Goal: Transaction & Acquisition: Purchase product/service

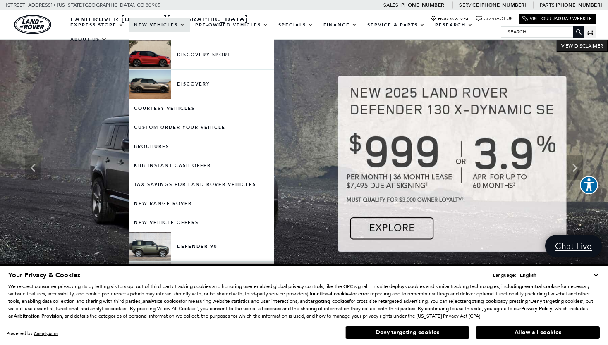
scroll to position [275, 0]
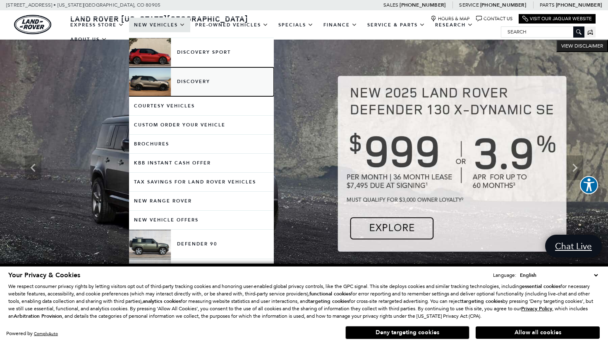
click at [186, 81] on link "Discovery" at bounding box center [201, 81] width 145 height 29
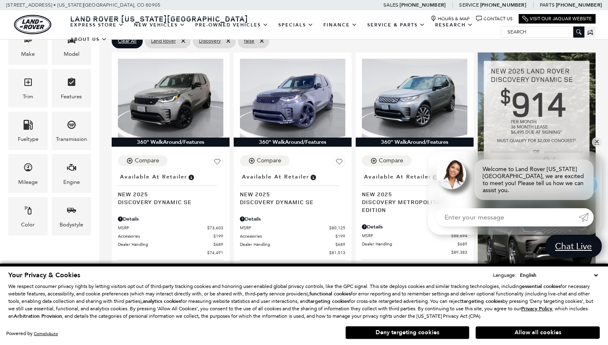
scroll to position [209, 0]
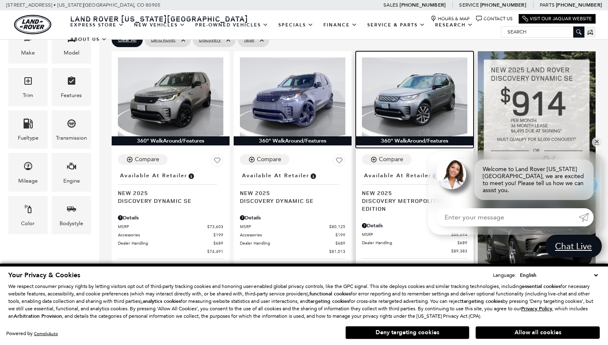
click at [422, 90] on img at bounding box center [414, 96] width 105 height 79
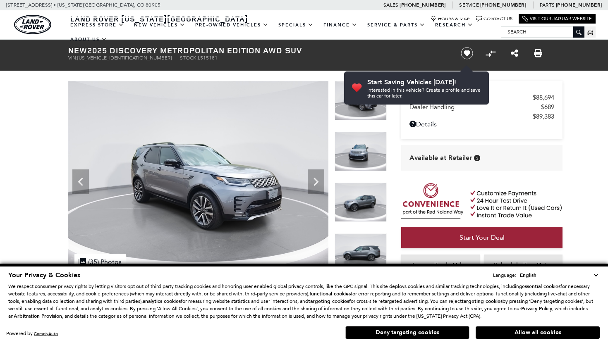
click at [317, 181] on icon "Next" at bounding box center [315, 182] width 5 height 8
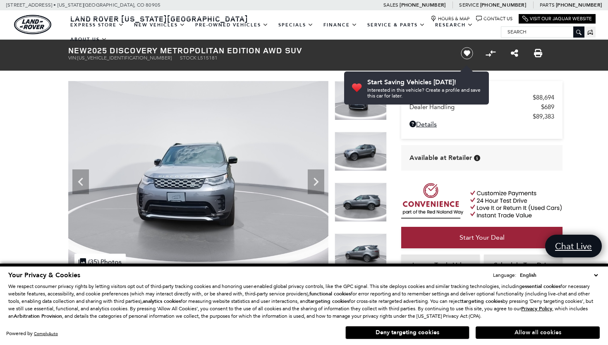
click at [549, 334] on button "Allow all cookies" at bounding box center [537, 333] width 124 height 12
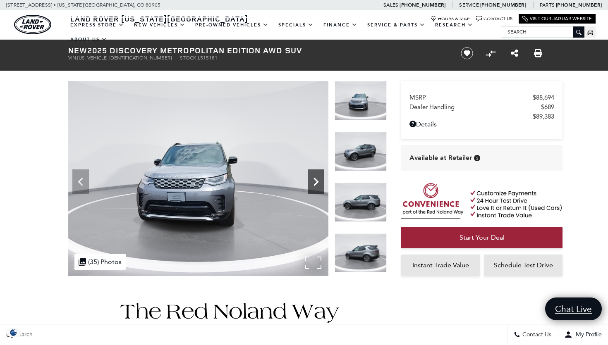
click at [320, 182] on icon "Next" at bounding box center [316, 182] width 17 height 17
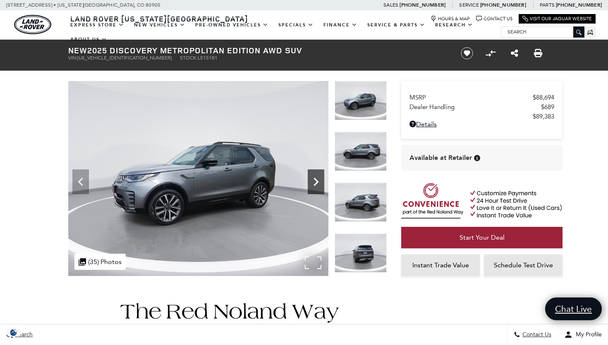
click at [320, 182] on icon "Next" at bounding box center [316, 182] width 17 height 17
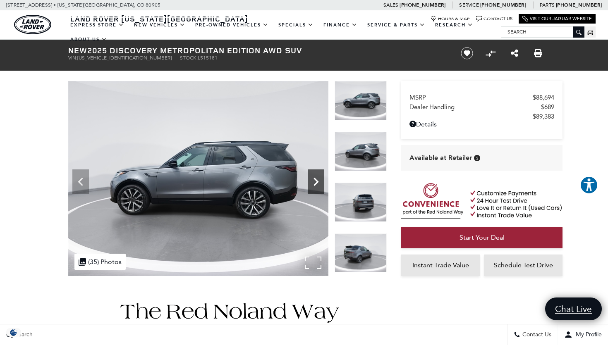
click at [320, 182] on icon "Next" at bounding box center [316, 182] width 17 height 17
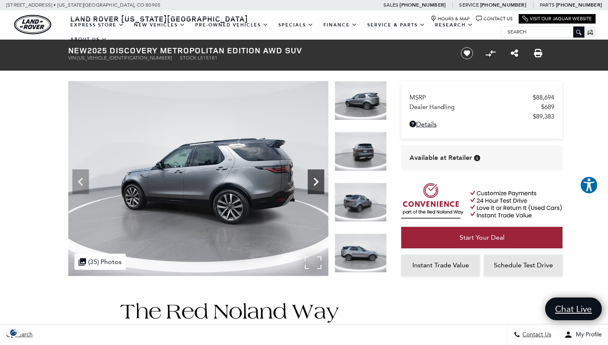
click at [320, 182] on icon "Next" at bounding box center [316, 182] width 17 height 17
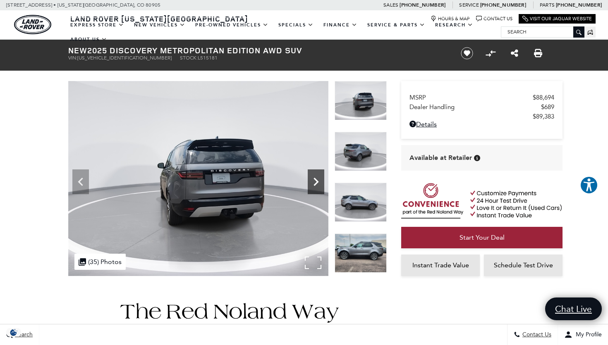
click at [320, 182] on icon "Next" at bounding box center [316, 182] width 17 height 17
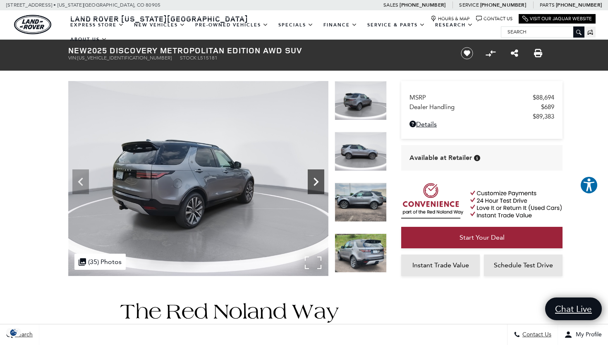
click at [320, 182] on icon "Next" at bounding box center [316, 182] width 17 height 17
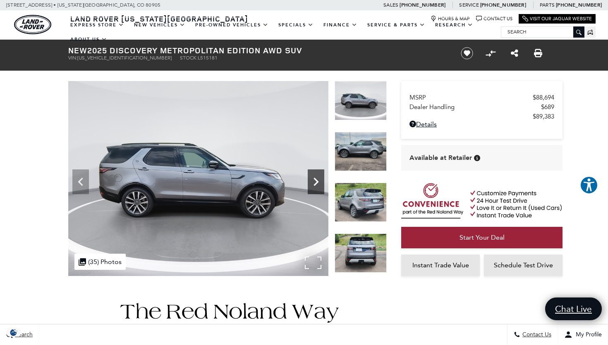
click at [320, 182] on icon "Next" at bounding box center [316, 182] width 17 height 17
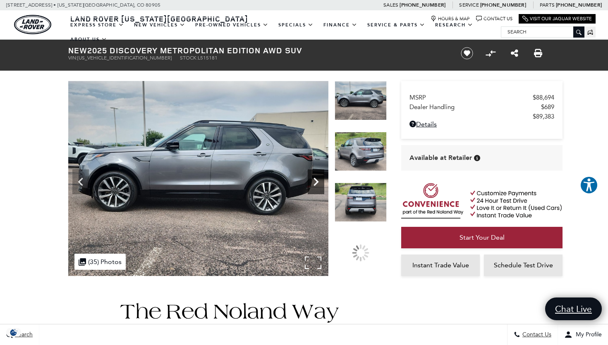
click at [320, 182] on icon "Next" at bounding box center [316, 182] width 17 height 17
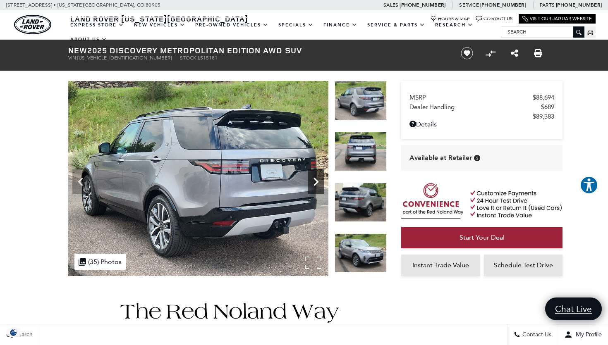
click at [320, 182] on icon "Next" at bounding box center [316, 182] width 17 height 17
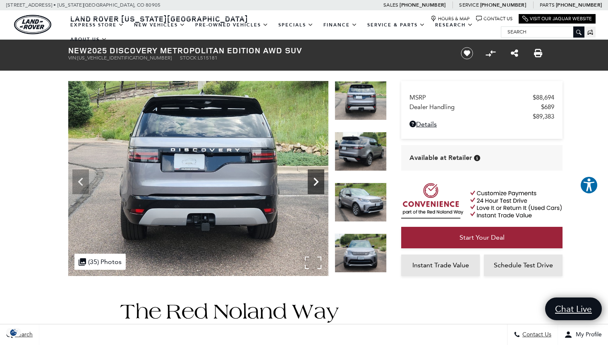
click at [312, 181] on icon "Next" at bounding box center [316, 182] width 17 height 17
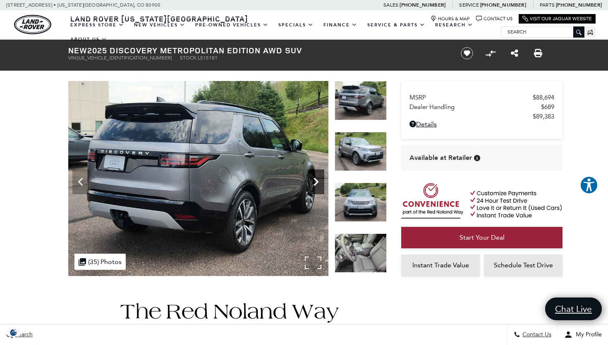
click at [316, 181] on icon "Next" at bounding box center [316, 182] width 17 height 17
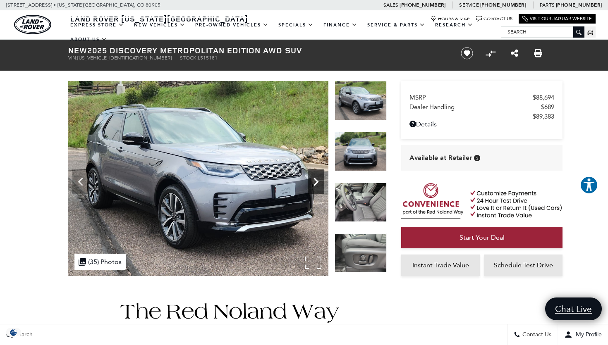
click at [316, 181] on icon "Next" at bounding box center [316, 182] width 17 height 17
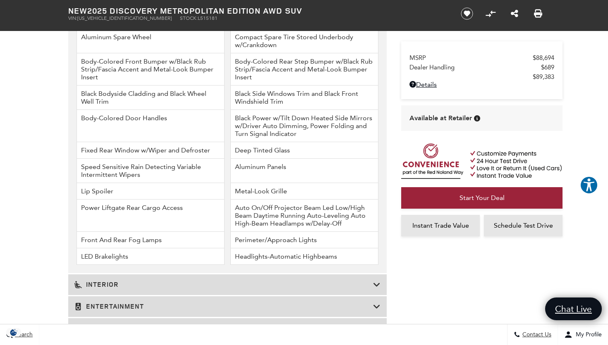
scroll to position [1234, 0]
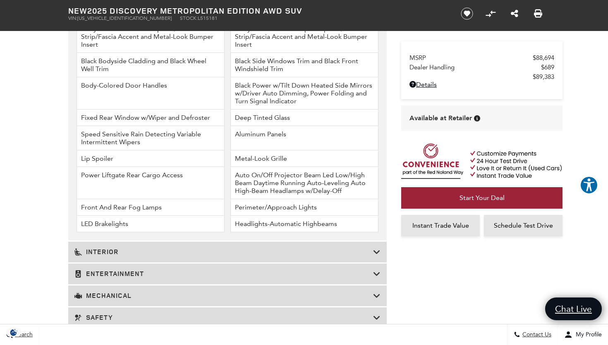
click at [22, 177] on section "Basic Info Exterior: Eiger Grey Drivetrain: AWD Interior: Ebony w/ Ext. Windsor…" at bounding box center [304, 234] width 608 height 2383
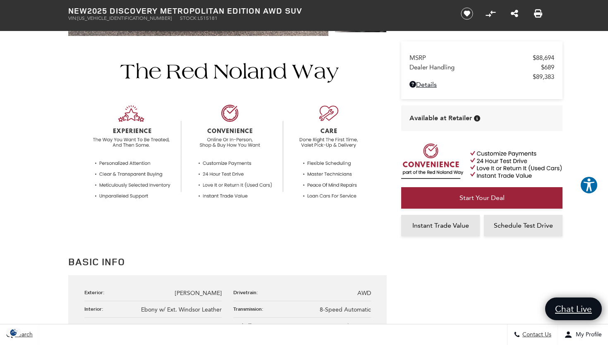
scroll to position [0, 0]
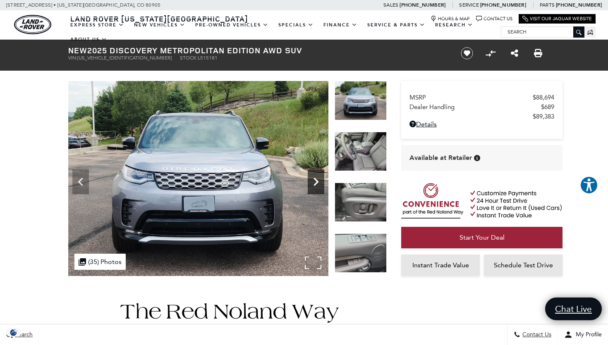
click at [310, 179] on icon "Next" at bounding box center [316, 182] width 17 height 17
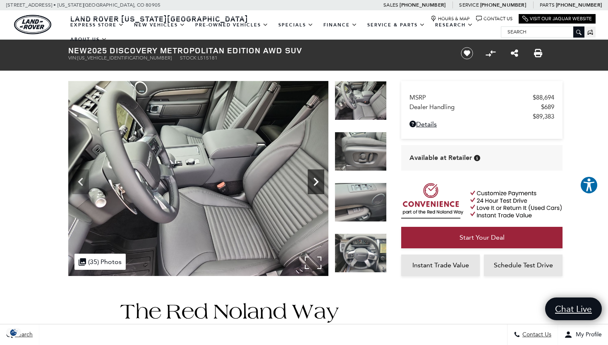
click at [310, 179] on icon "Next" at bounding box center [316, 182] width 17 height 17
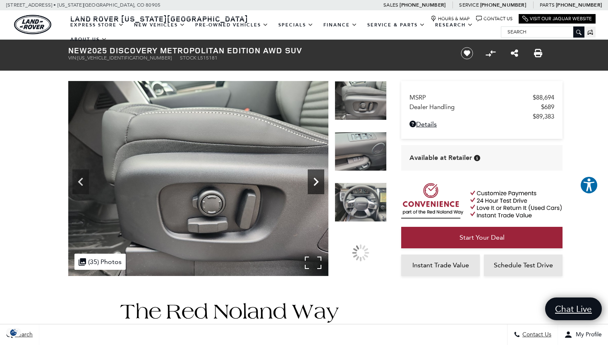
click at [310, 179] on icon "Next" at bounding box center [316, 182] width 17 height 17
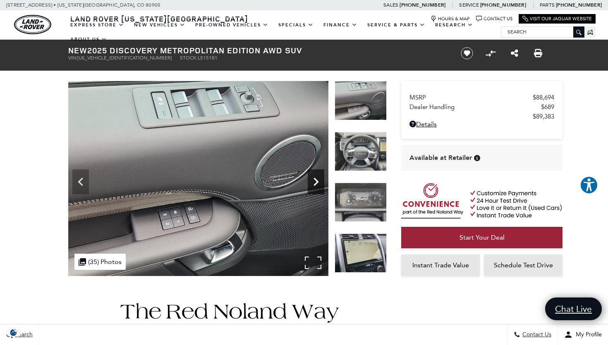
click at [310, 179] on icon "Next" at bounding box center [316, 182] width 17 height 17
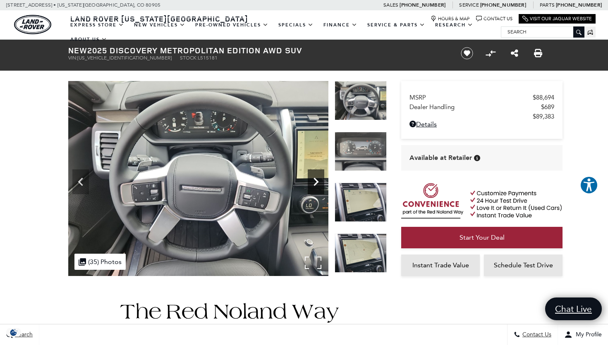
click at [310, 179] on icon "Next" at bounding box center [316, 182] width 17 height 17
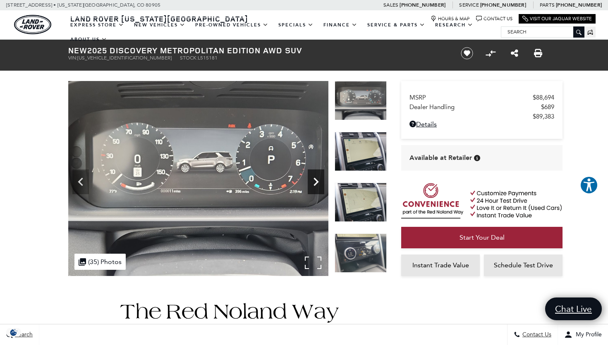
click at [310, 179] on icon "Next" at bounding box center [316, 182] width 17 height 17
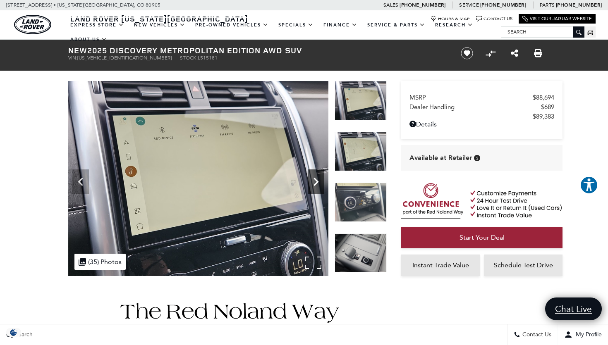
click at [310, 179] on icon "Next" at bounding box center [316, 182] width 17 height 17
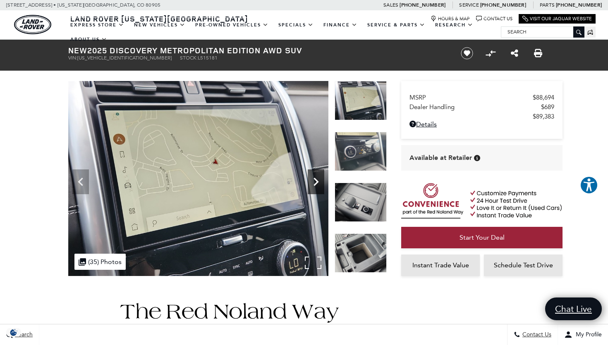
click at [310, 179] on icon "Next" at bounding box center [316, 182] width 17 height 17
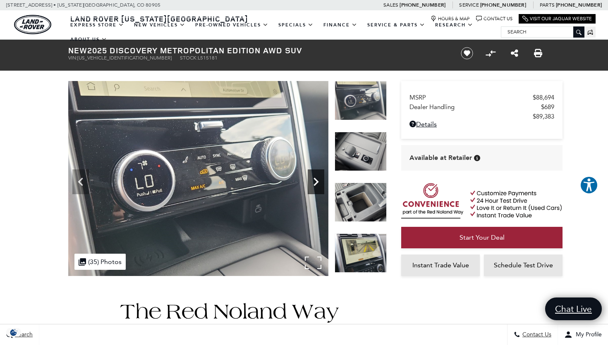
click at [317, 180] on icon "Next" at bounding box center [316, 182] width 17 height 17
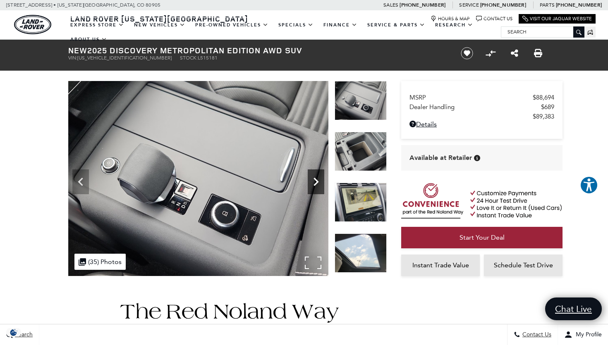
click at [317, 180] on icon "Next" at bounding box center [316, 182] width 17 height 17
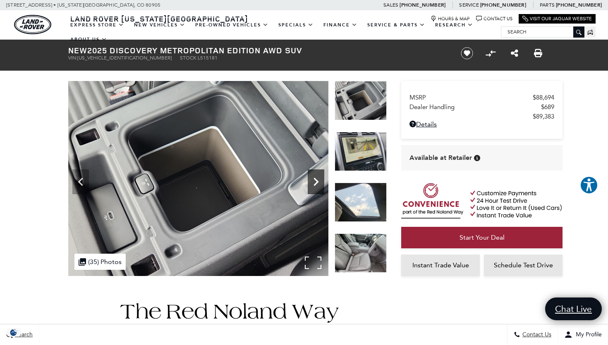
click at [317, 180] on icon "Next" at bounding box center [316, 182] width 17 height 17
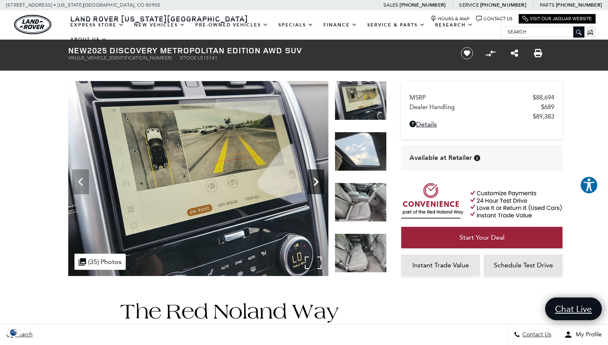
click at [317, 180] on icon "Next" at bounding box center [316, 182] width 17 height 17
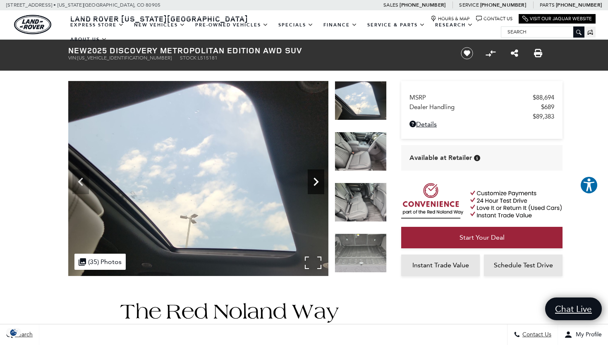
click at [317, 180] on icon "Next" at bounding box center [316, 182] width 17 height 17
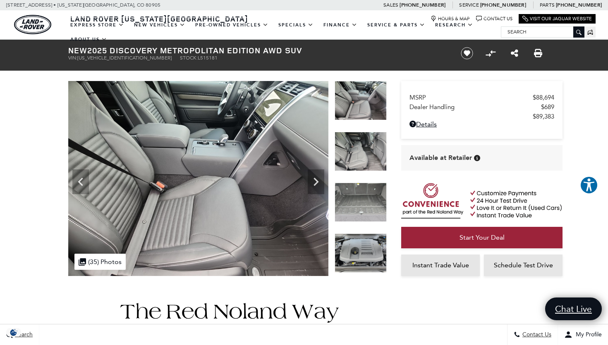
click at [83, 179] on icon "Previous" at bounding box center [80, 182] width 17 height 17
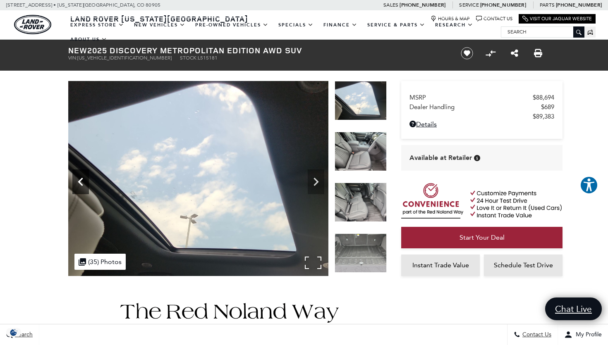
click at [83, 179] on icon "Previous" at bounding box center [80, 182] width 17 height 17
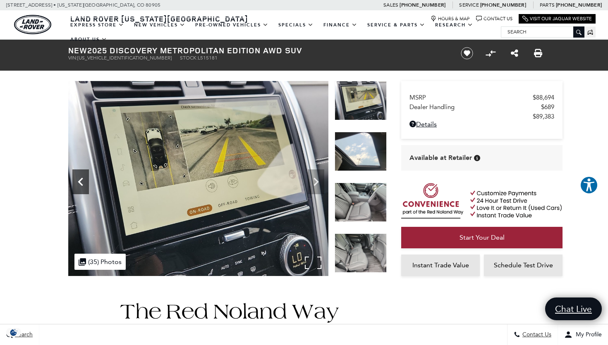
click at [83, 179] on icon "Previous" at bounding box center [80, 182] width 17 height 17
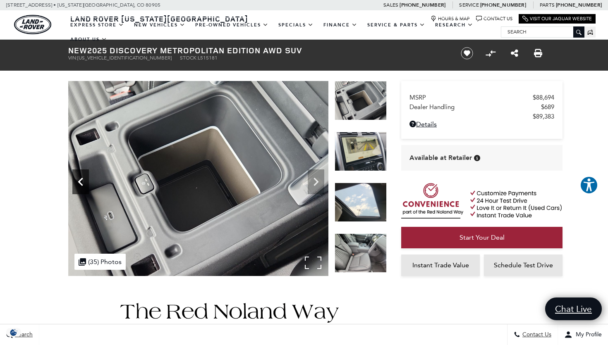
click at [83, 179] on icon "Previous" at bounding box center [80, 182] width 17 height 17
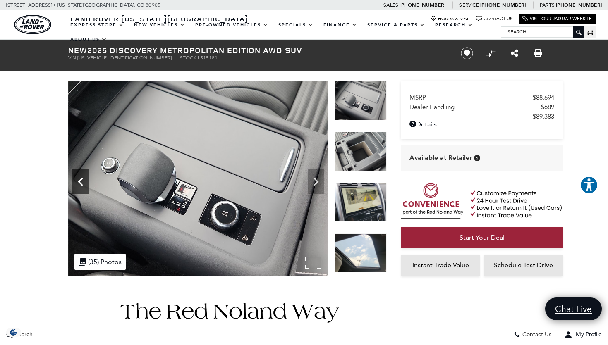
click at [83, 179] on icon "Previous" at bounding box center [80, 182] width 17 height 17
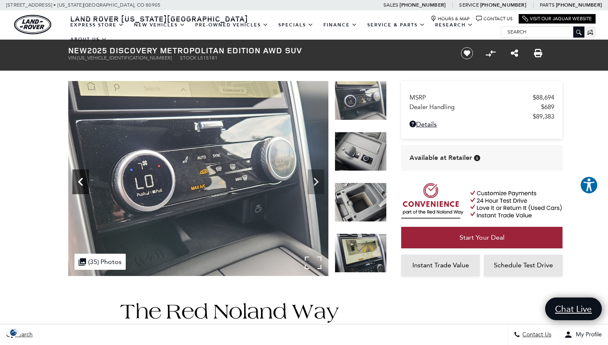
click at [83, 179] on icon "Previous" at bounding box center [80, 182] width 17 height 17
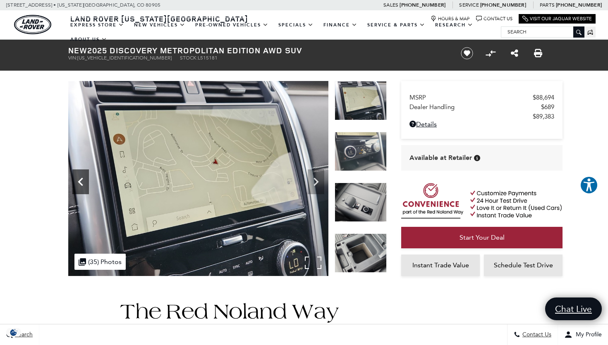
click at [83, 179] on icon "Previous" at bounding box center [80, 182] width 17 height 17
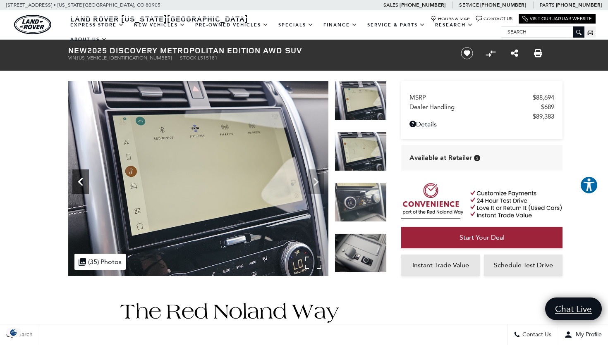
click at [83, 179] on icon "Previous" at bounding box center [80, 182] width 17 height 17
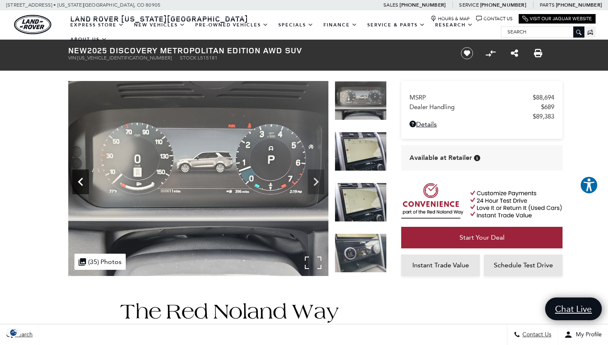
click at [83, 179] on icon "Previous" at bounding box center [80, 182] width 17 height 17
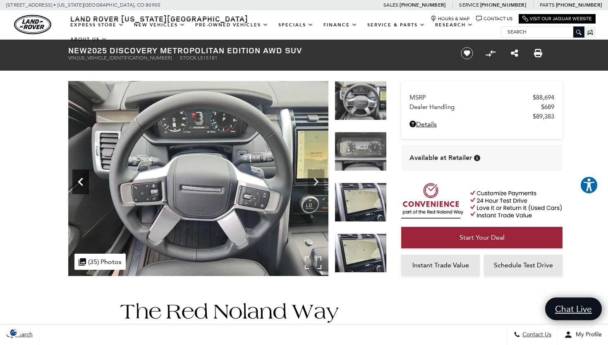
click at [83, 179] on icon "Previous" at bounding box center [80, 182] width 17 height 17
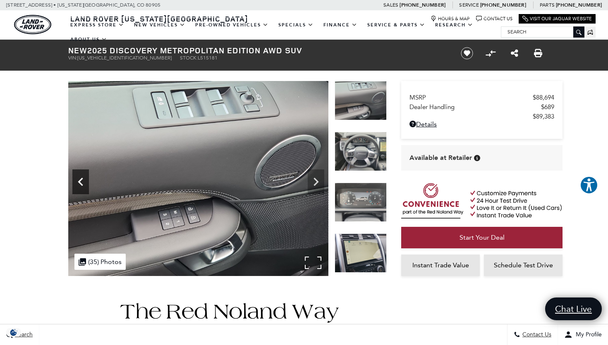
click at [83, 179] on icon "Previous" at bounding box center [80, 182] width 17 height 17
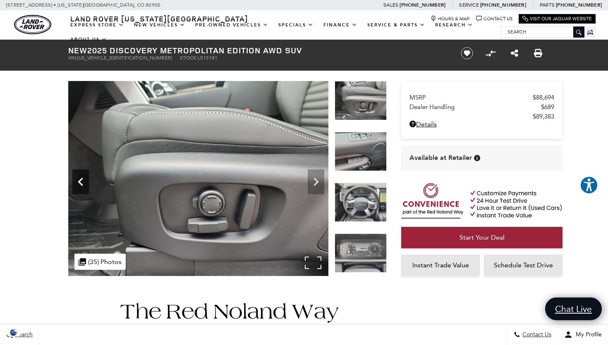
click at [83, 179] on icon "Previous" at bounding box center [80, 182] width 17 height 17
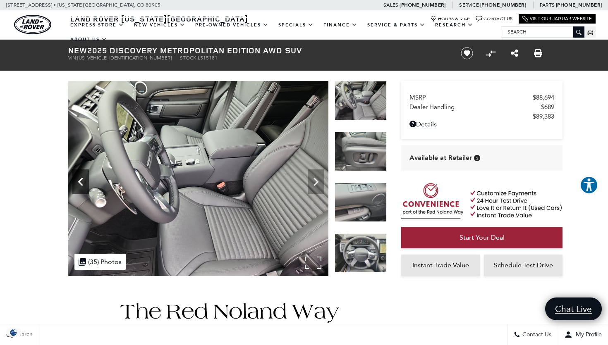
click at [83, 179] on icon "Previous" at bounding box center [80, 182] width 17 height 17
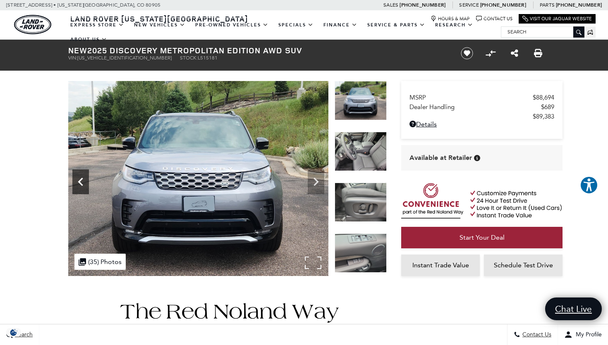
click at [83, 179] on icon "Previous" at bounding box center [80, 182] width 17 height 17
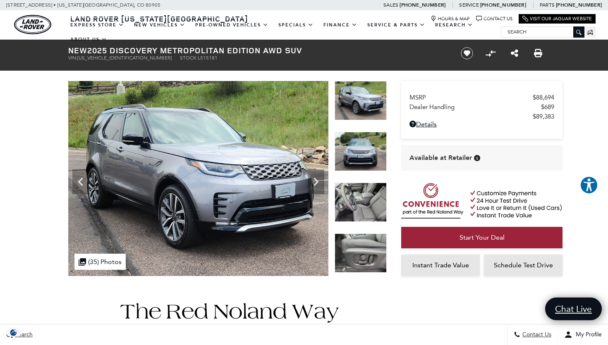
click at [80, 179] on icon "Previous" at bounding box center [80, 182] width 17 height 17
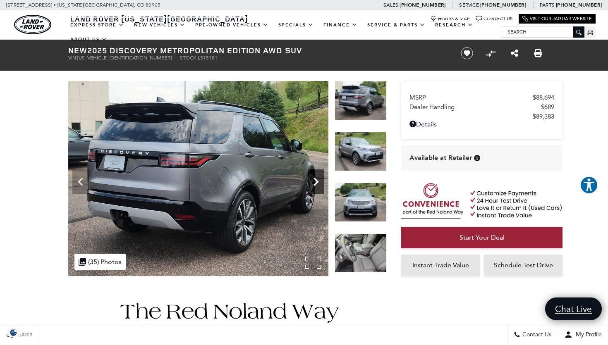
click at [313, 186] on icon "Next" at bounding box center [316, 182] width 17 height 17
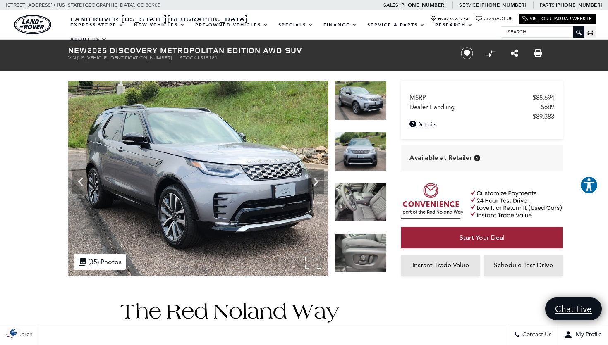
click at [193, 162] on img at bounding box center [198, 178] width 260 height 195
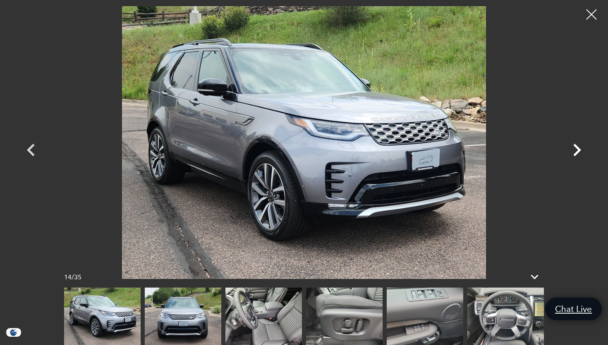
click at [577, 148] on icon "Next" at bounding box center [577, 150] width 8 height 12
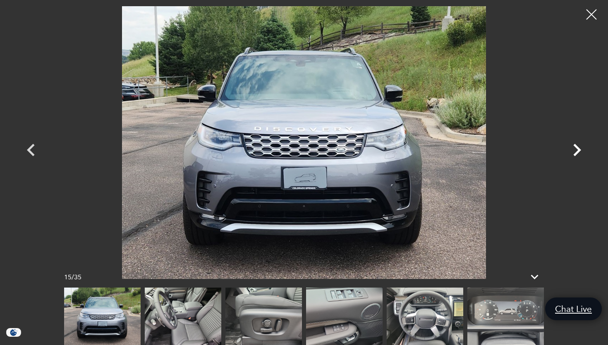
click at [577, 148] on icon "Next" at bounding box center [577, 150] width 8 height 12
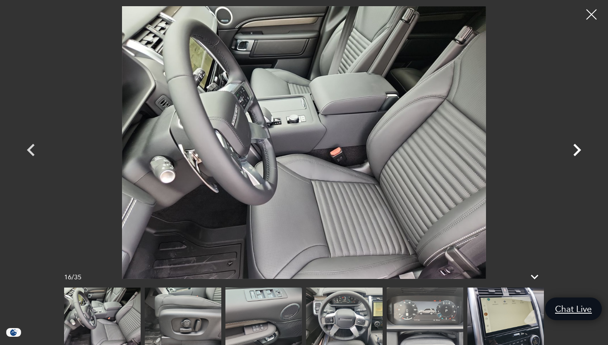
click at [577, 148] on icon "Next" at bounding box center [577, 150] width 8 height 12
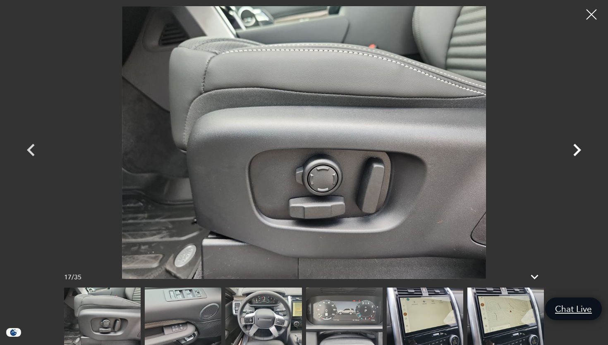
click at [577, 148] on icon "Next" at bounding box center [577, 150] width 8 height 12
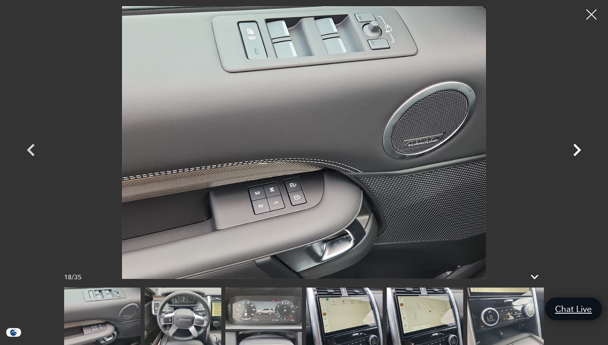
click at [577, 148] on icon "Next" at bounding box center [577, 150] width 8 height 12
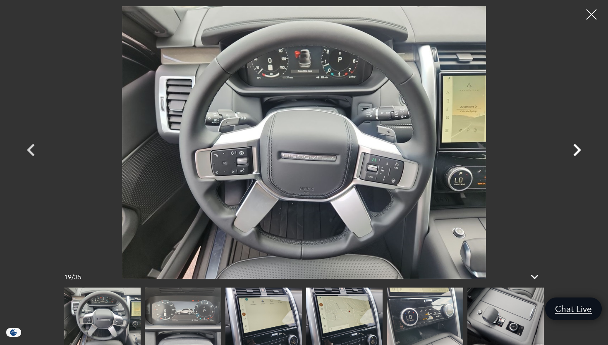
click at [577, 148] on icon "Next" at bounding box center [577, 150] width 8 height 12
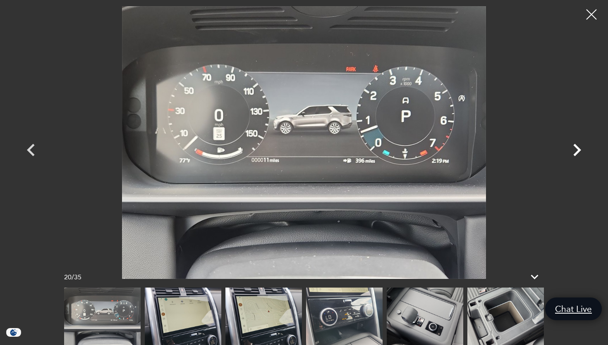
click at [577, 148] on icon "Next" at bounding box center [577, 150] width 8 height 12
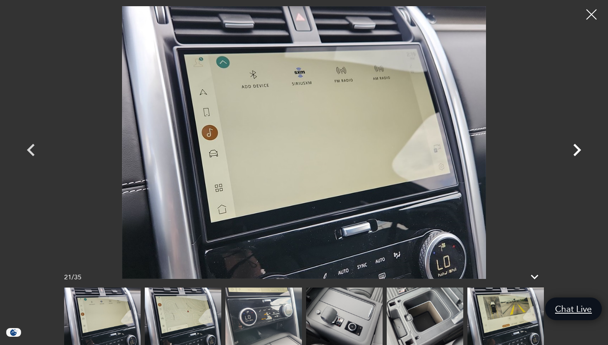
click at [577, 148] on icon "Next" at bounding box center [577, 150] width 8 height 12
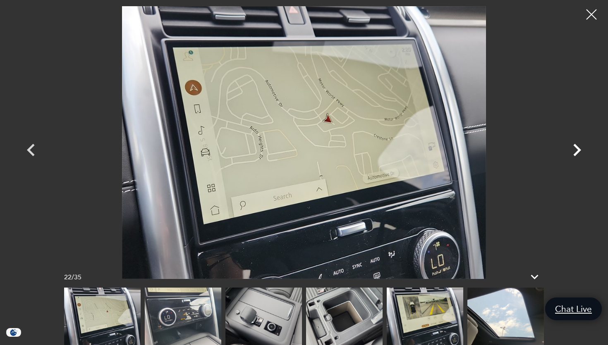
click at [577, 148] on icon "Next" at bounding box center [577, 150] width 8 height 12
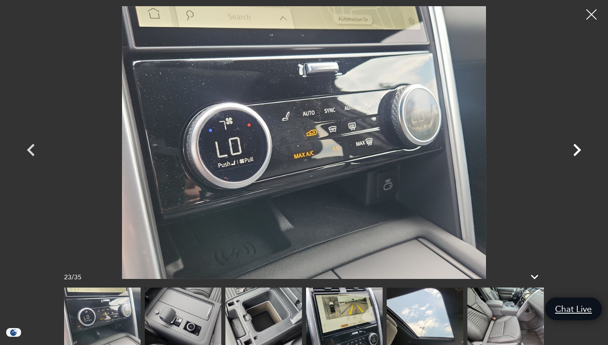
click at [577, 148] on icon "Next" at bounding box center [577, 150] width 8 height 12
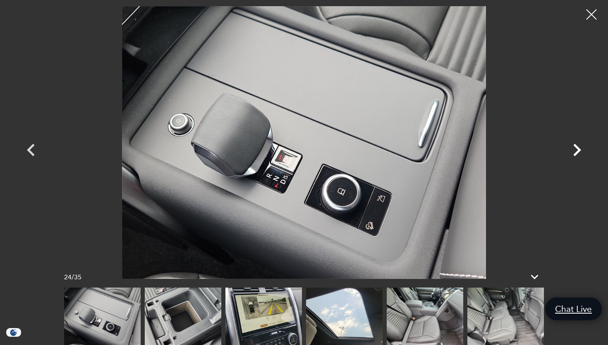
click at [577, 148] on icon "Next" at bounding box center [577, 150] width 8 height 12
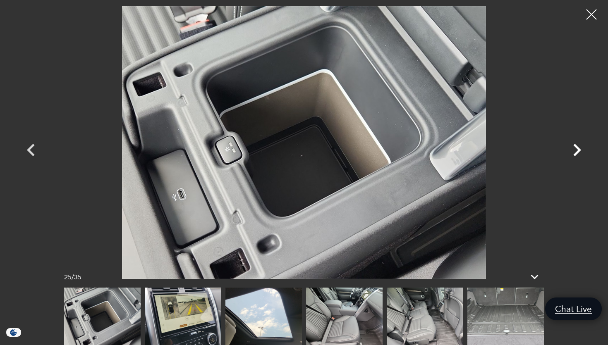
click at [577, 148] on icon "Next" at bounding box center [577, 150] width 8 height 12
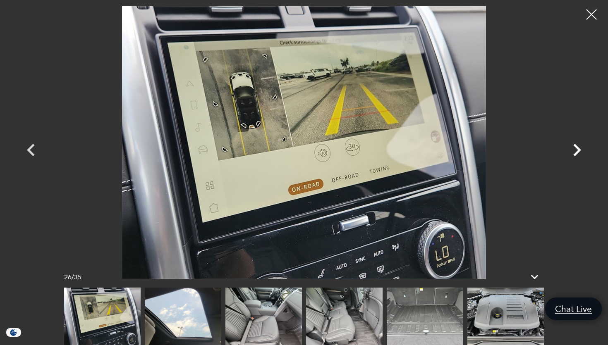
click at [577, 148] on icon "Next" at bounding box center [577, 150] width 8 height 12
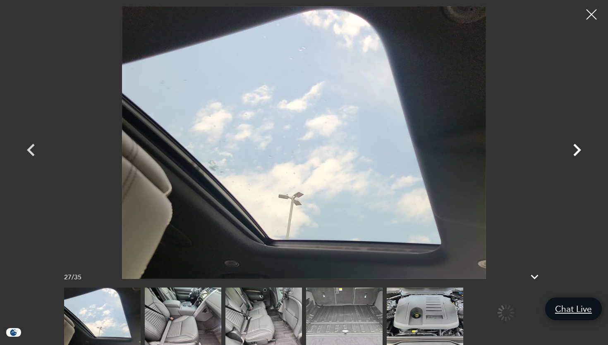
click at [577, 148] on icon "Next" at bounding box center [577, 150] width 8 height 12
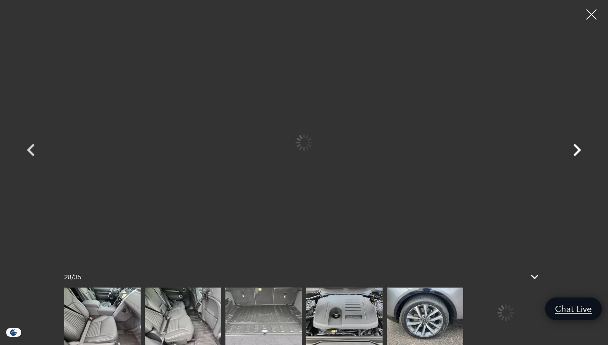
click at [577, 148] on icon "Next" at bounding box center [577, 150] width 8 height 12
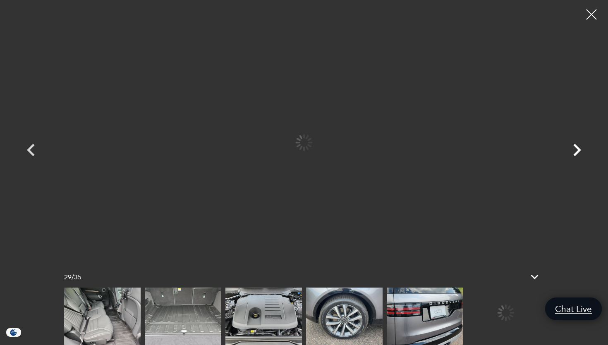
click at [577, 148] on icon "Next" at bounding box center [577, 150] width 8 height 12
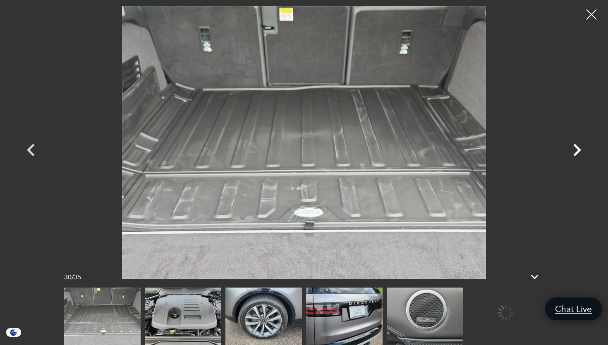
click at [577, 148] on icon "Next" at bounding box center [577, 150] width 8 height 12
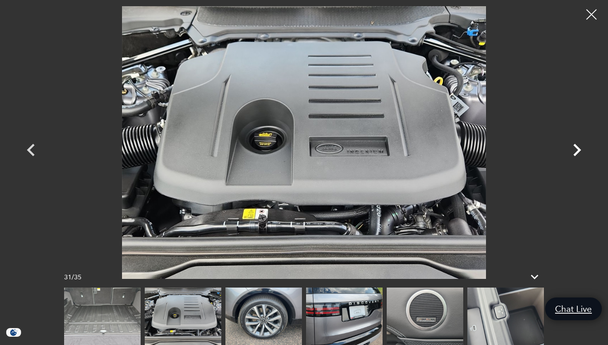
click at [577, 148] on icon "Next" at bounding box center [577, 150] width 8 height 12
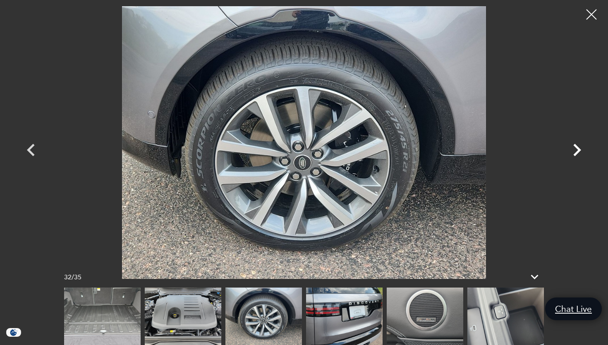
click at [577, 148] on icon "Next" at bounding box center [577, 150] width 8 height 12
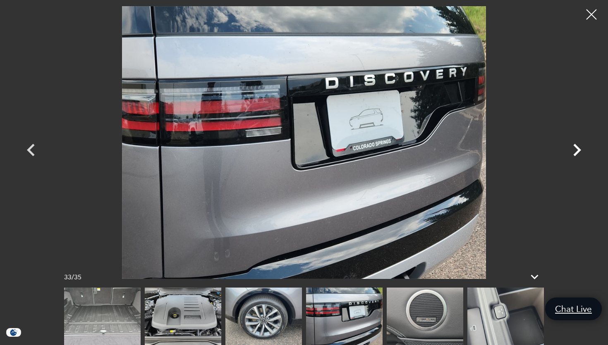
click at [576, 150] on icon "Next" at bounding box center [576, 150] width 25 height 25
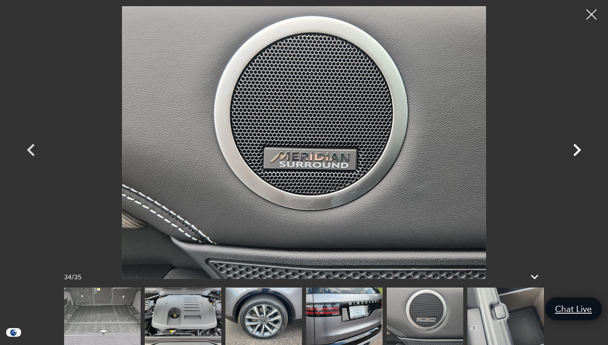
click at [576, 150] on icon "Next" at bounding box center [576, 150] width 25 height 25
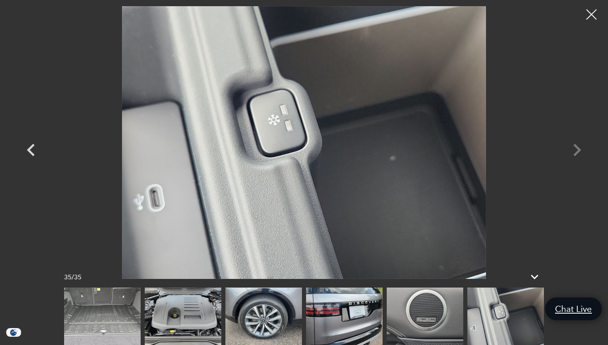
click at [576, 150] on div at bounding box center [303, 142] width 579 height 273
click at [594, 12] on div at bounding box center [591, 15] width 22 height 22
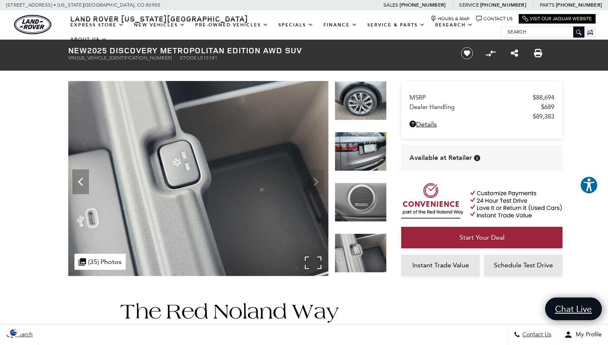
click at [108, 265] on div ".cls-1, .cls-3 { fill: #c50033; } .cls-1 { clip-rule: evenodd; } .cls-2 { clip-…" at bounding box center [99, 262] width 51 height 16
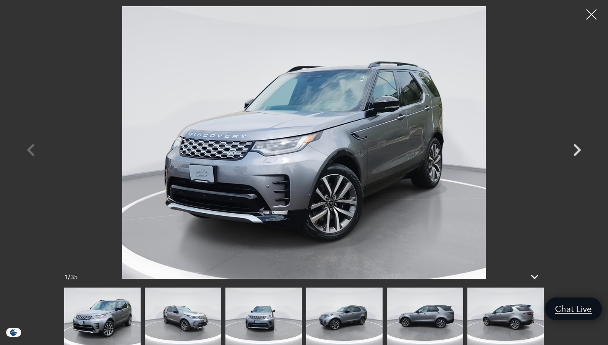
click at [288, 150] on img at bounding box center [304, 142] width 496 height 273
click at [576, 150] on icon "Next" at bounding box center [576, 150] width 25 height 25
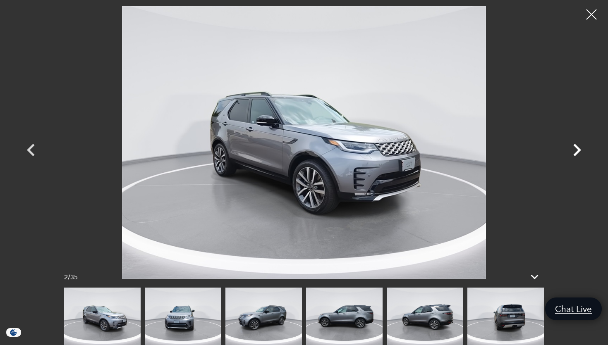
click at [576, 150] on icon "Next" at bounding box center [576, 150] width 25 height 25
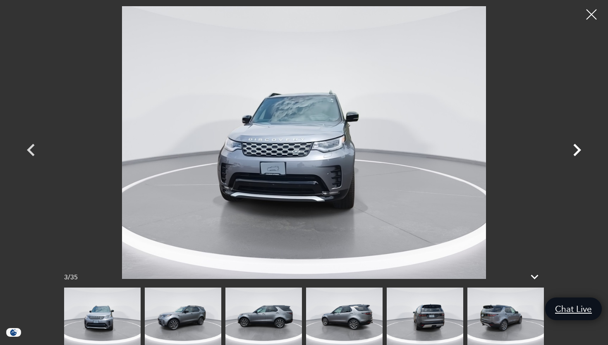
click at [576, 150] on icon "Next" at bounding box center [576, 150] width 25 height 25
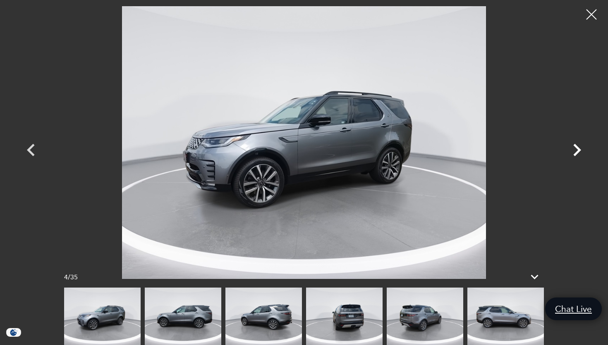
click at [576, 150] on icon "Next" at bounding box center [576, 150] width 25 height 25
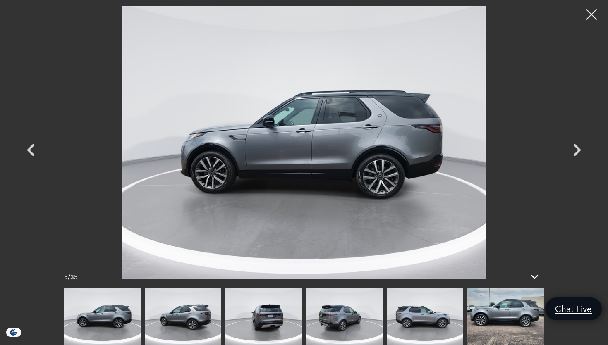
click at [591, 12] on div at bounding box center [591, 15] width 22 height 22
